Goal: Transaction & Acquisition: Subscribe to service/newsletter

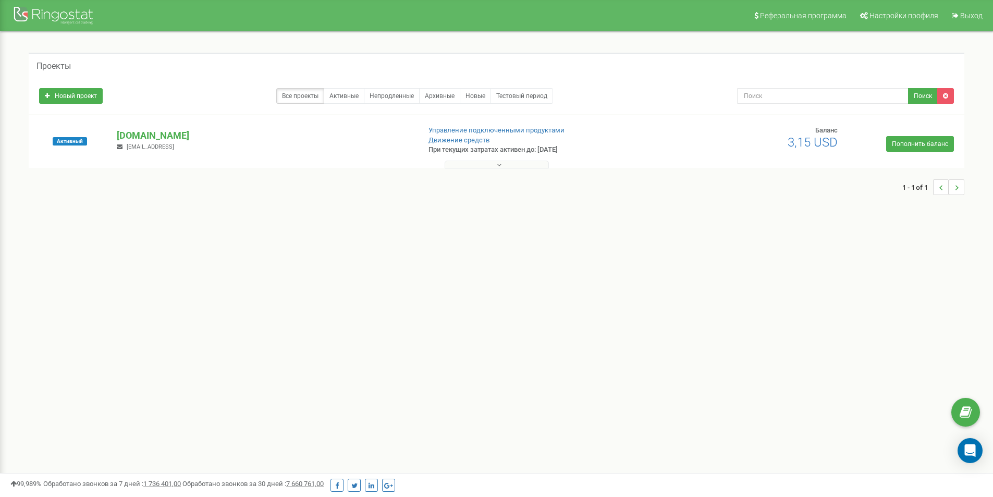
click at [924, 144] on link "Пополнить баланс" at bounding box center [921, 144] width 68 height 16
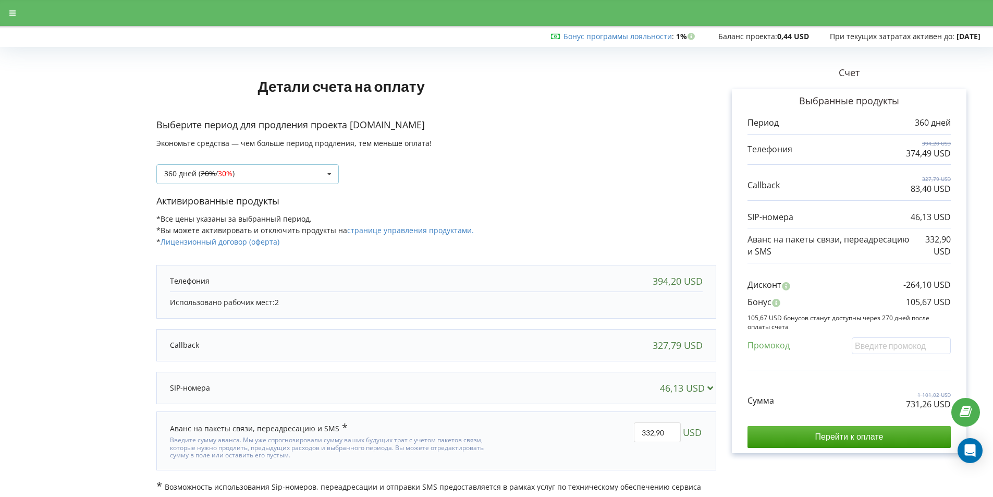
click at [332, 173] on icon at bounding box center [330, 174] width 16 height 19
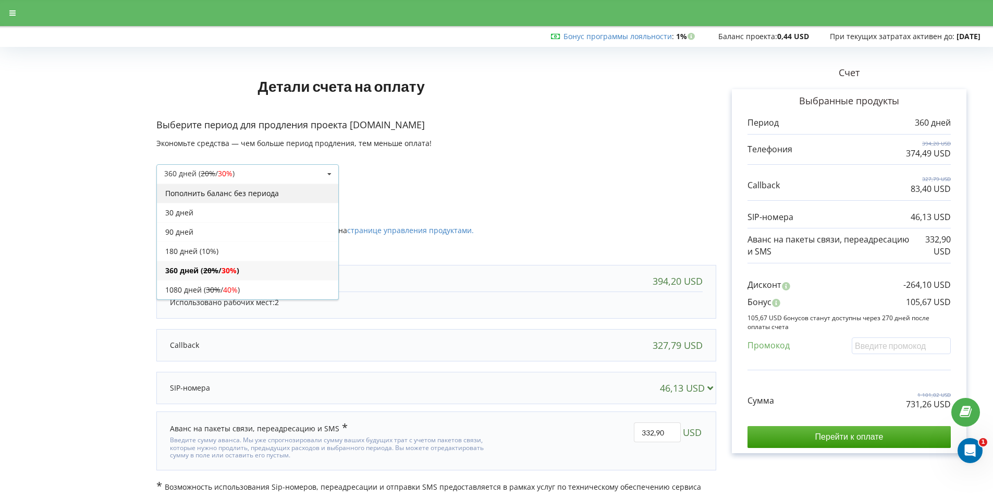
click at [269, 191] on div "Пополнить баланс без периода" at bounding box center [247, 193] width 181 height 19
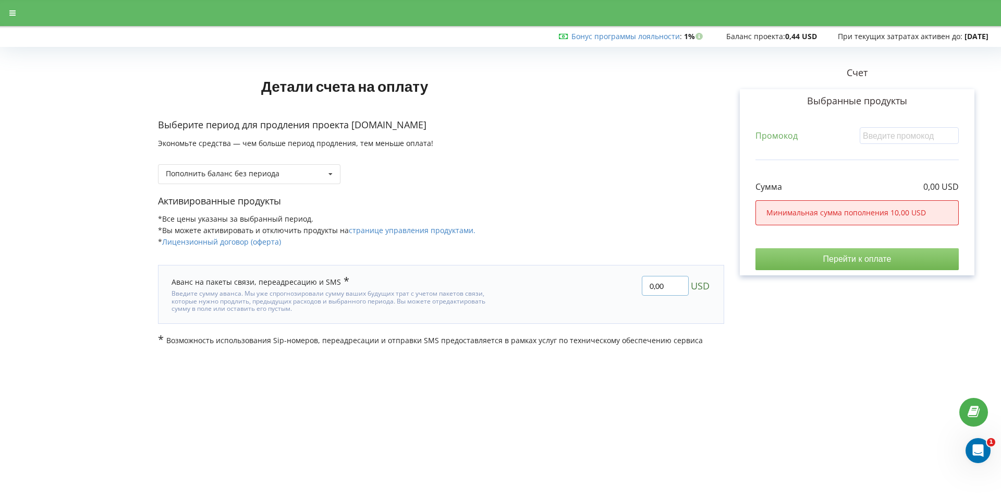
drag, startPoint x: 672, startPoint y: 285, endPoint x: 606, endPoint y: 290, distance: 65.9
click at [606, 290] on div "0,00 USD" at bounding box center [615, 294] width 208 height 51
type input "10"
click at [819, 322] on div "Детали счета на оплату Выберите период для продления проекта starter.net.ua Эко…" at bounding box center [500, 198] width 979 height 295
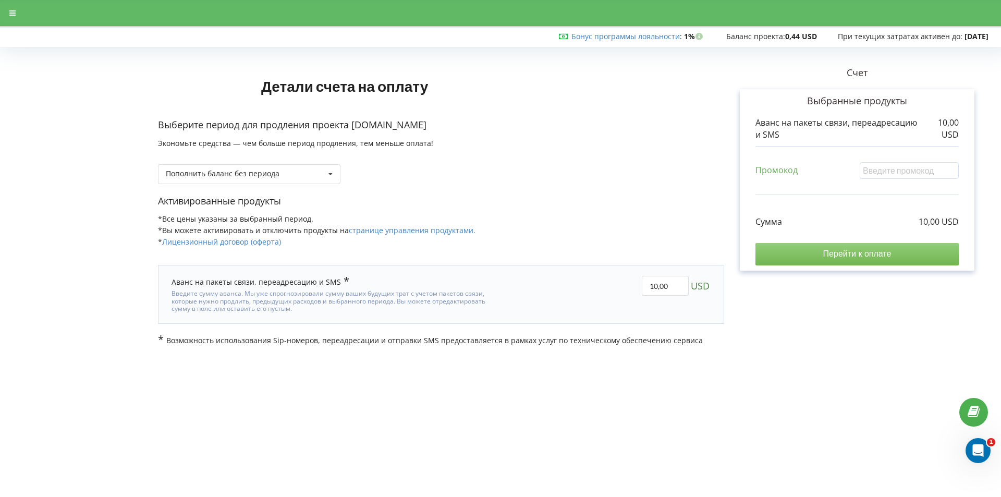
click at [807, 254] on input "Перейти к оплате" at bounding box center [857, 254] width 203 height 22
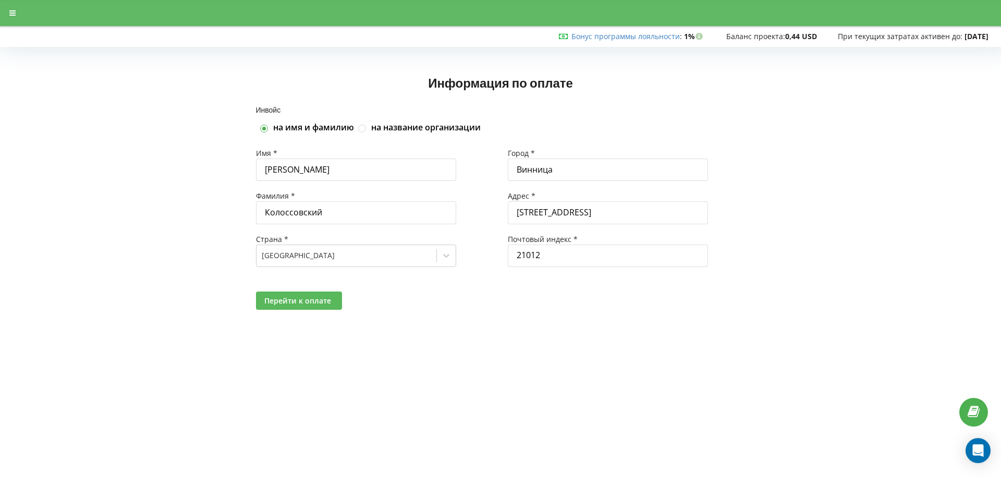
click at [309, 296] on span "Перейти к оплате" at bounding box center [297, 301] width 67 height 10
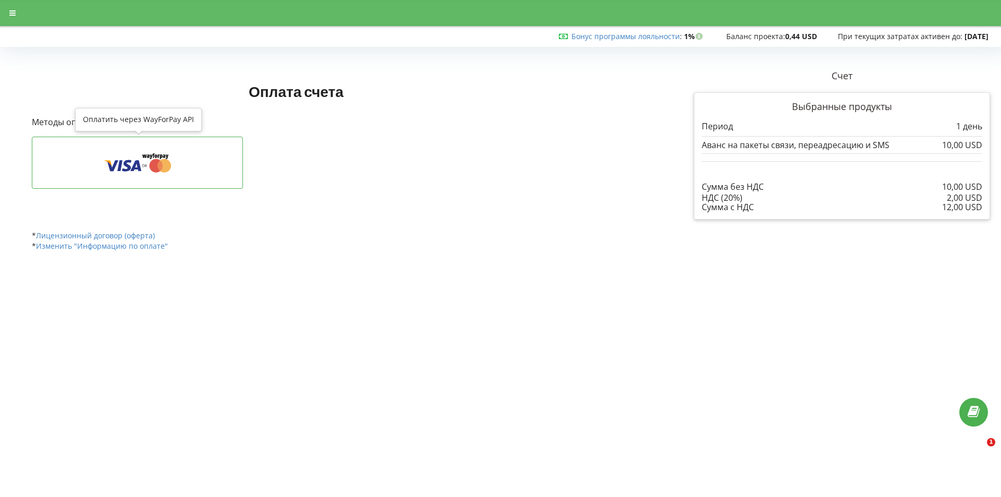
click at [177, 162] on icon at bounding box center [137, 163] width 179 height 20
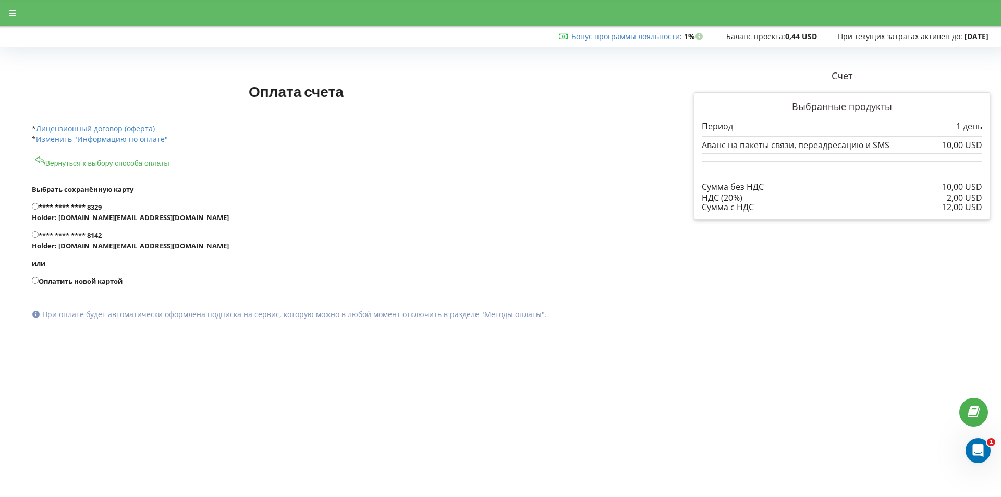
click at [35, 208] on input "**** **** **** 8329 Holder: starter.net.ua@gmail.com" at bounding box center [35, 206] width 7 height 7
radio input "true"
click at [101, 350] on button "Подписаться" at bounding box center [84, 346] width 104 height 22
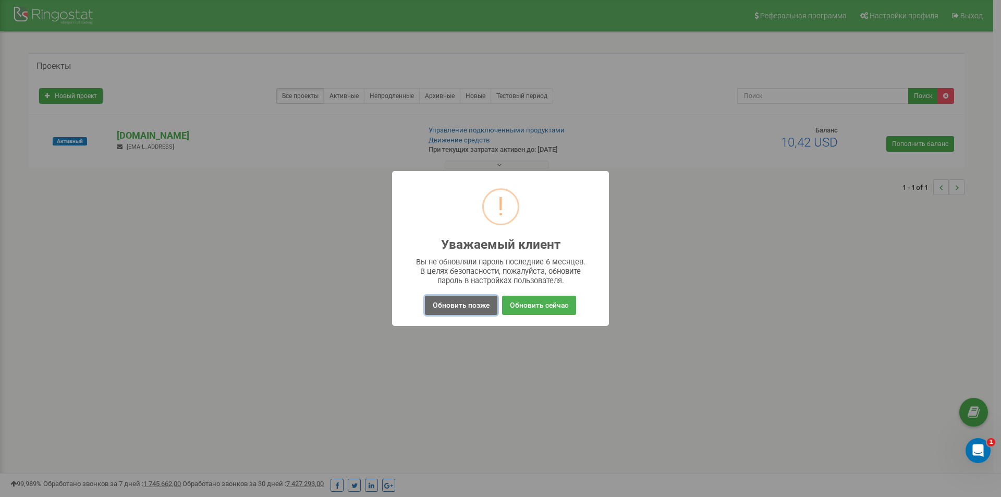
click at [463, 307] on button "Обновить позже" at bounding box center [461, 305] width 72 height 19
